Goal: Task Accomplishment & Management: Manage account settings

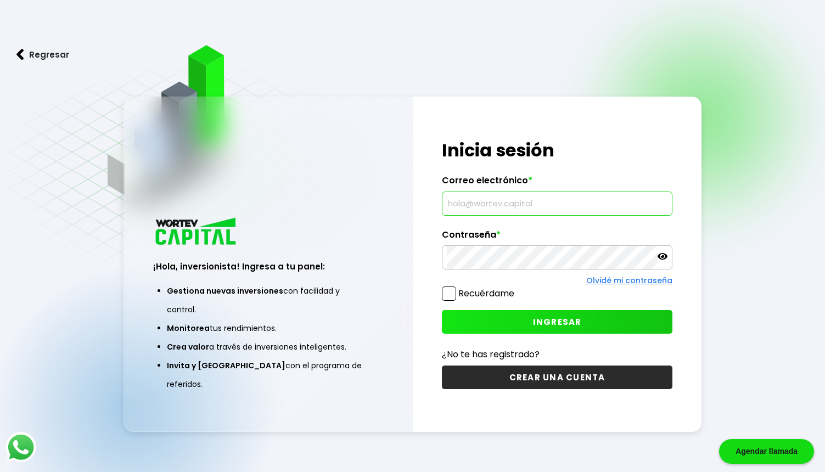
click at [603, 204] on input "text" at bounding box center [557, 203] width 221 height 23
paste input "[EMAIL_ADDRESS][DOMAIN_NAME]"
type input "[EMAIL_ADDRESS][DOMAIN_NAME]"
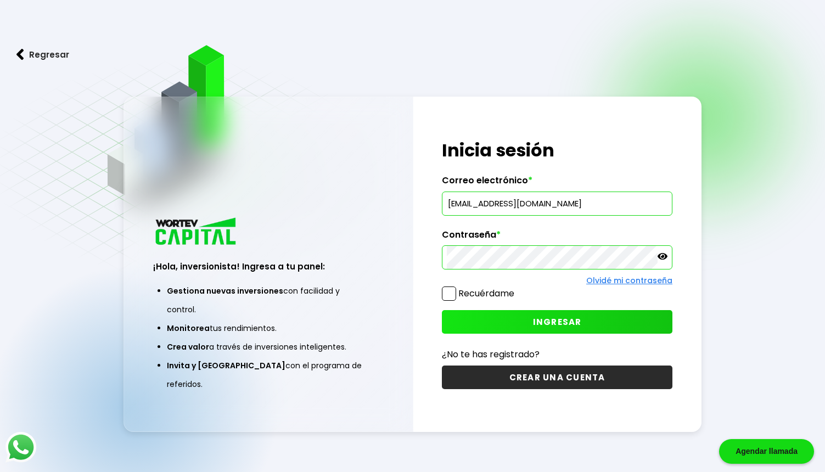
click at [536, 314] on button "INGRESAR" at bounding box center [557, 322] width 230 height 24
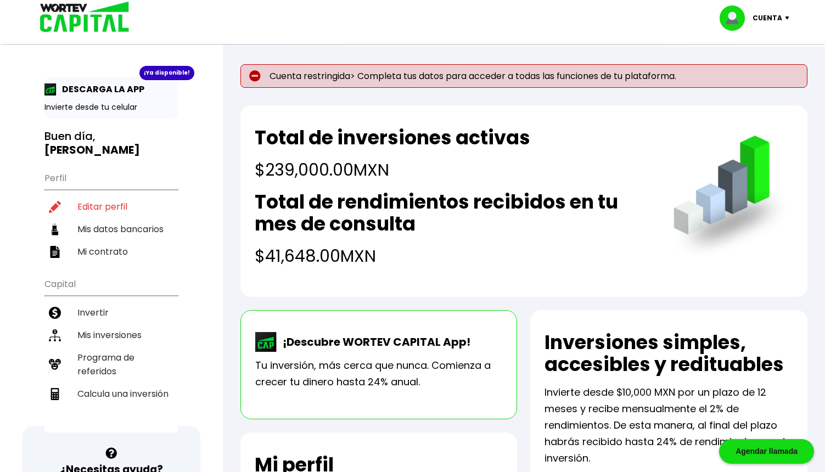
click at [775, 17] on p "Cuenta" at bounding box center [767, 18] width 30 height 16
click at [518, 178] on h4 "$239,000.00 MXN" at bounding box center [392, 169] width 275 height 25
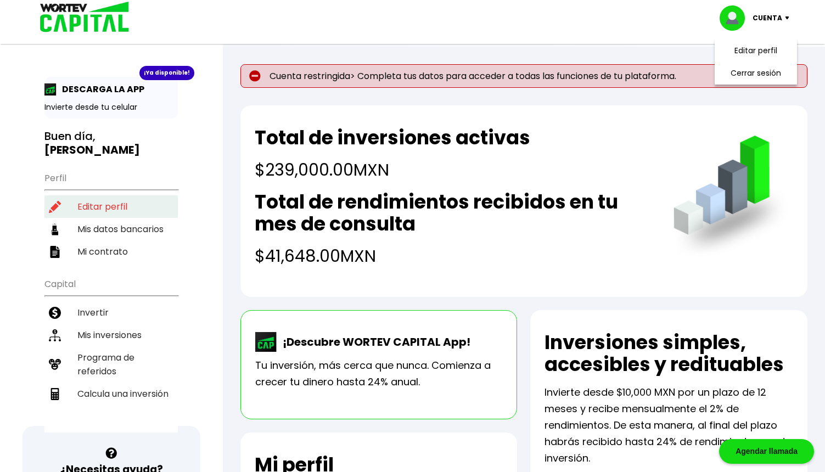
click at [101, 195] on li "Editar perfil" at bounding box center [110, 206] width 133 height 22
select select "Hombre"
select select "Licenciatura"
select select "MX"
select select "BBVA Bancomer"
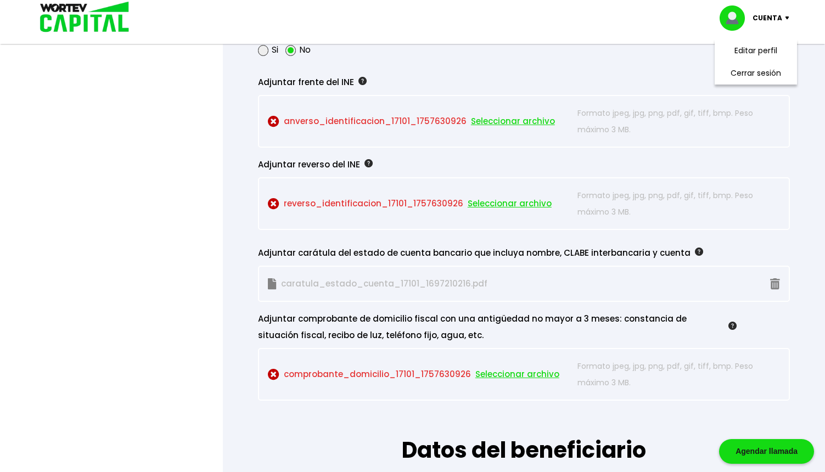
scroll to position [988, 0]
click at [503, 372] on span "Seleccionar archivo" at bounding box center [517, 373] width 84 height 16
